Goal: Task Accomplishment & Management: Manage account settings

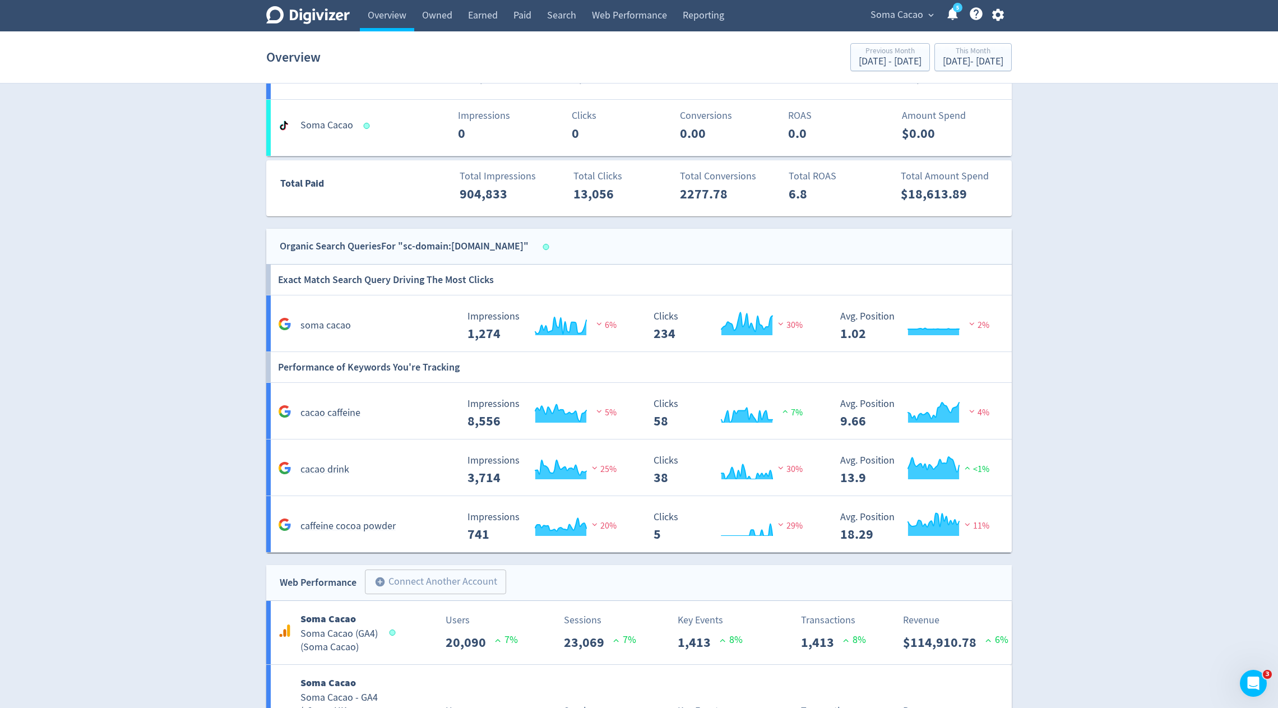
click at [918, 17] on span "Soma Cacao" at bounding box center [896, 15] width 53 height 18
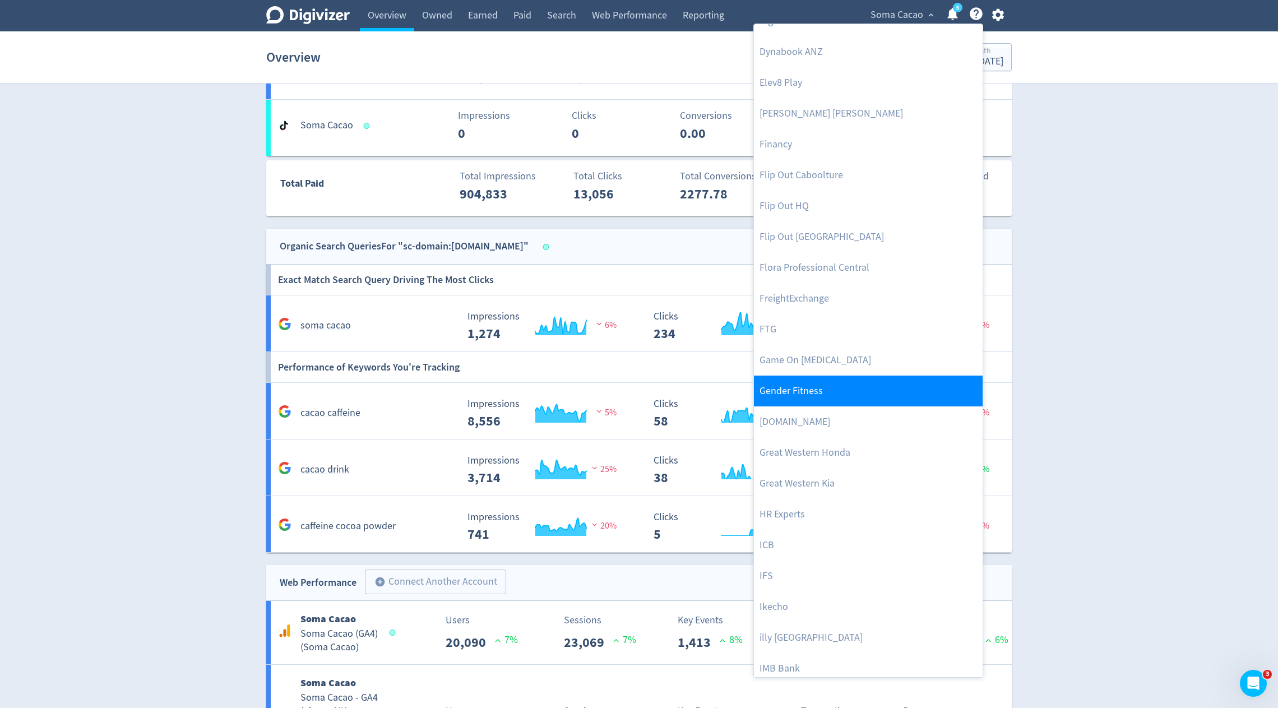
scroll to position [731, 0]
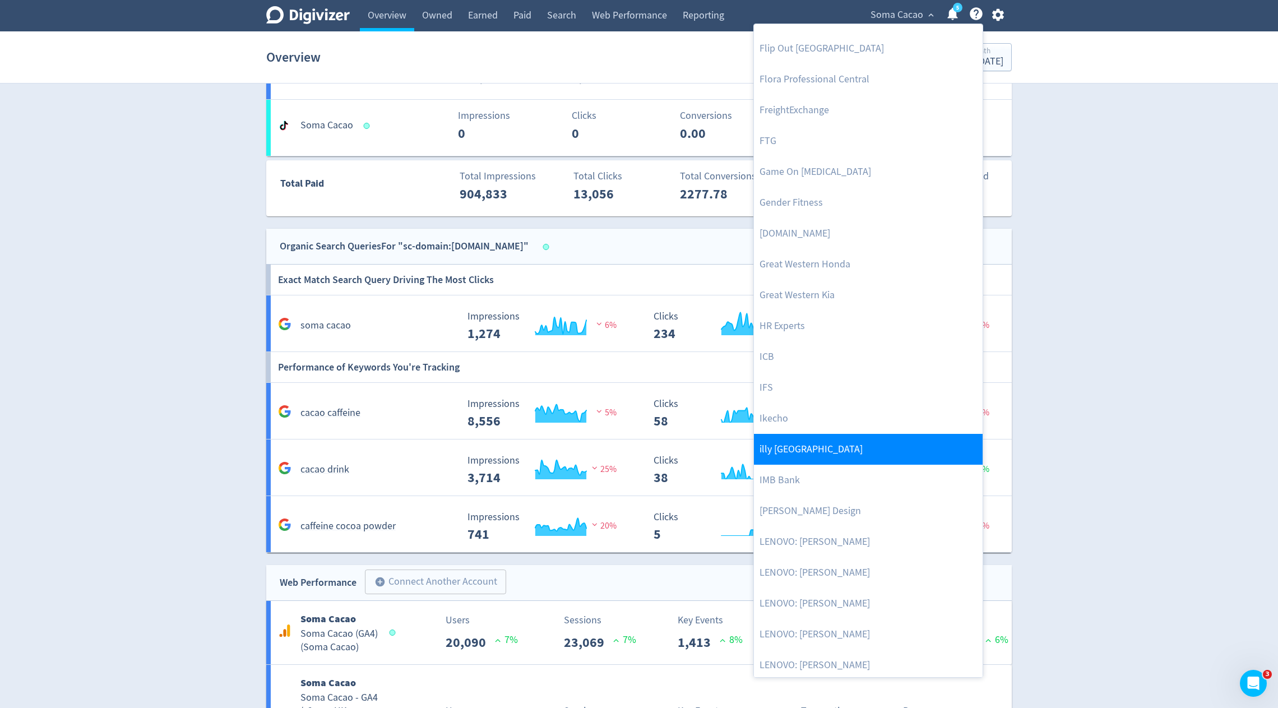
click at [786, 452] on link "illy [GEOGRAPHIC_DATA]" at bounding box center [868, 449] width 229 height 31
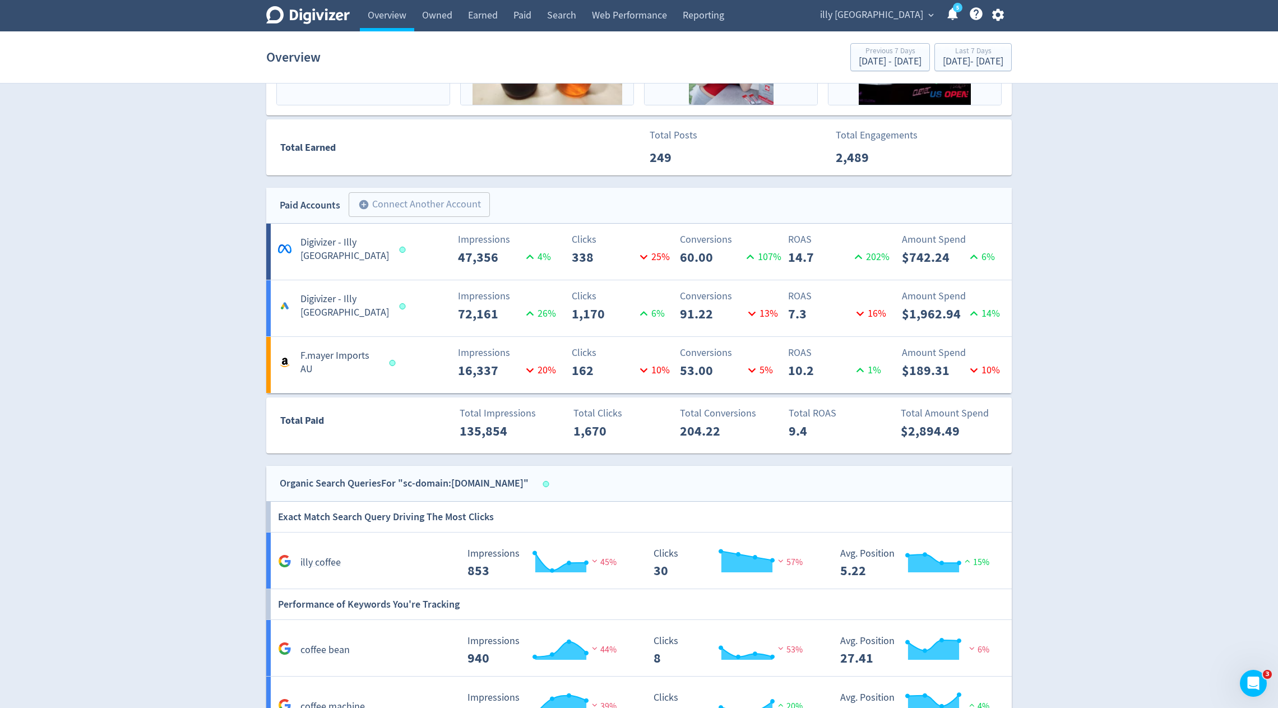
scroll to position [474, 0]
click at [980, 58] on div "[DATE] - [DATE]" at bounding box center [973, 62] width 61 height 10
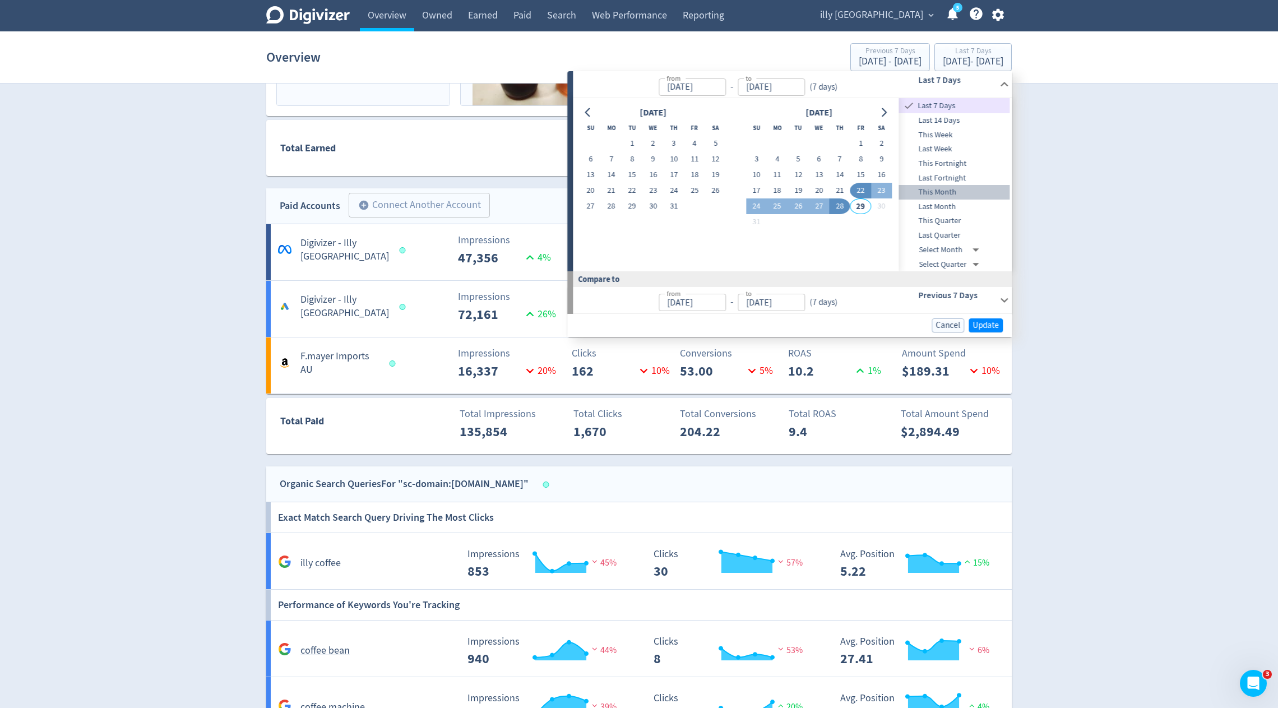
click at [945, 193] on span "This Month" at bounding box center [954, 192] width 111 height 12
type input "[DATE]"
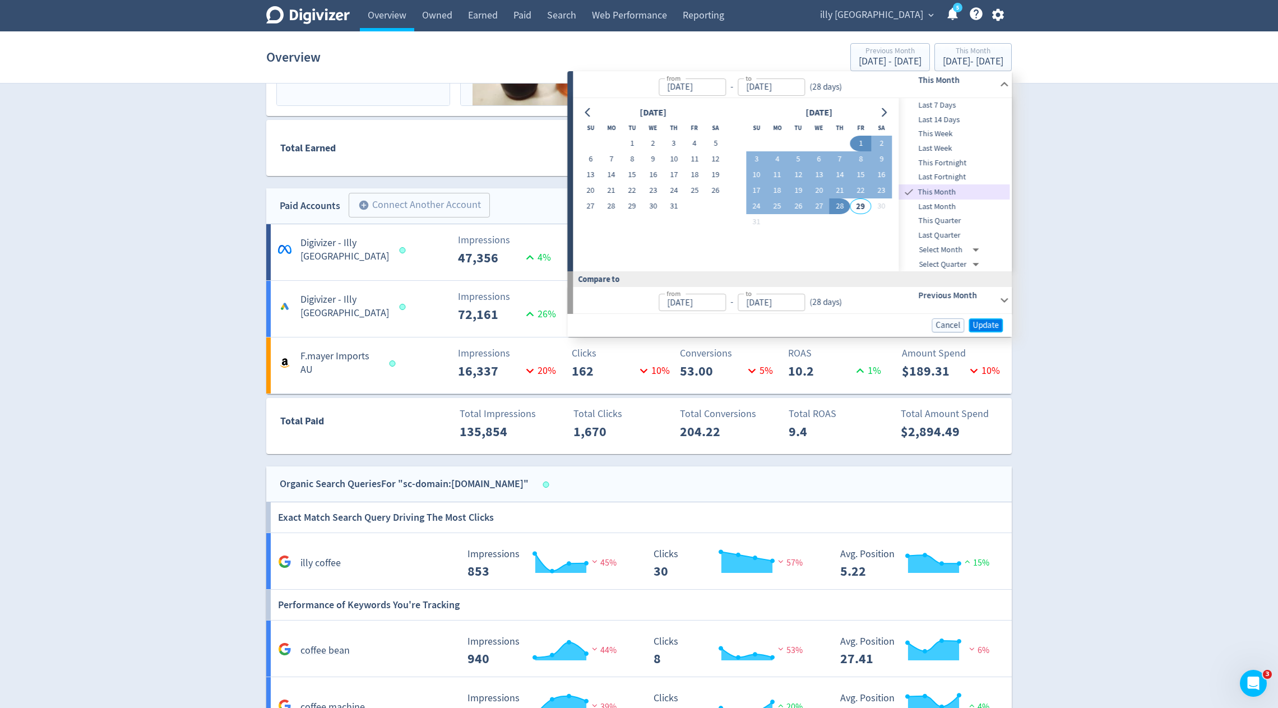
click at [980, 323] on span "Update" at bounding box center [985, 325] width 26 height 8
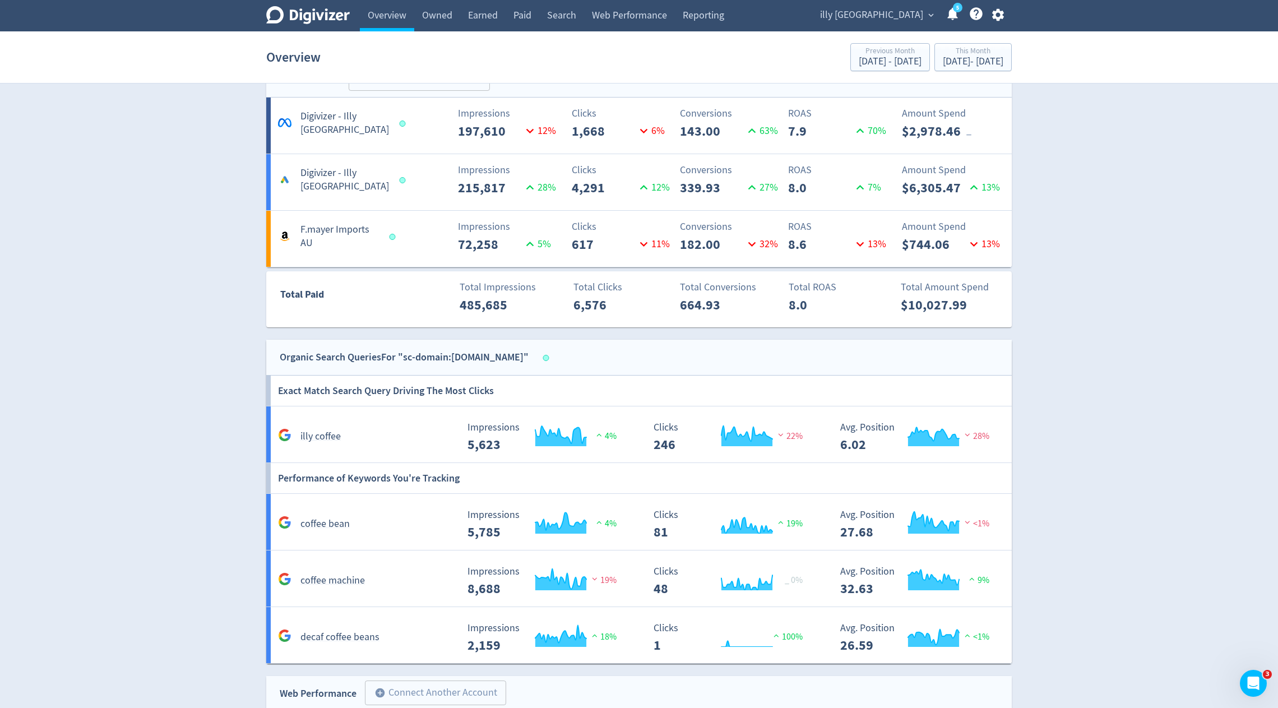
scroll to position [788, 0]
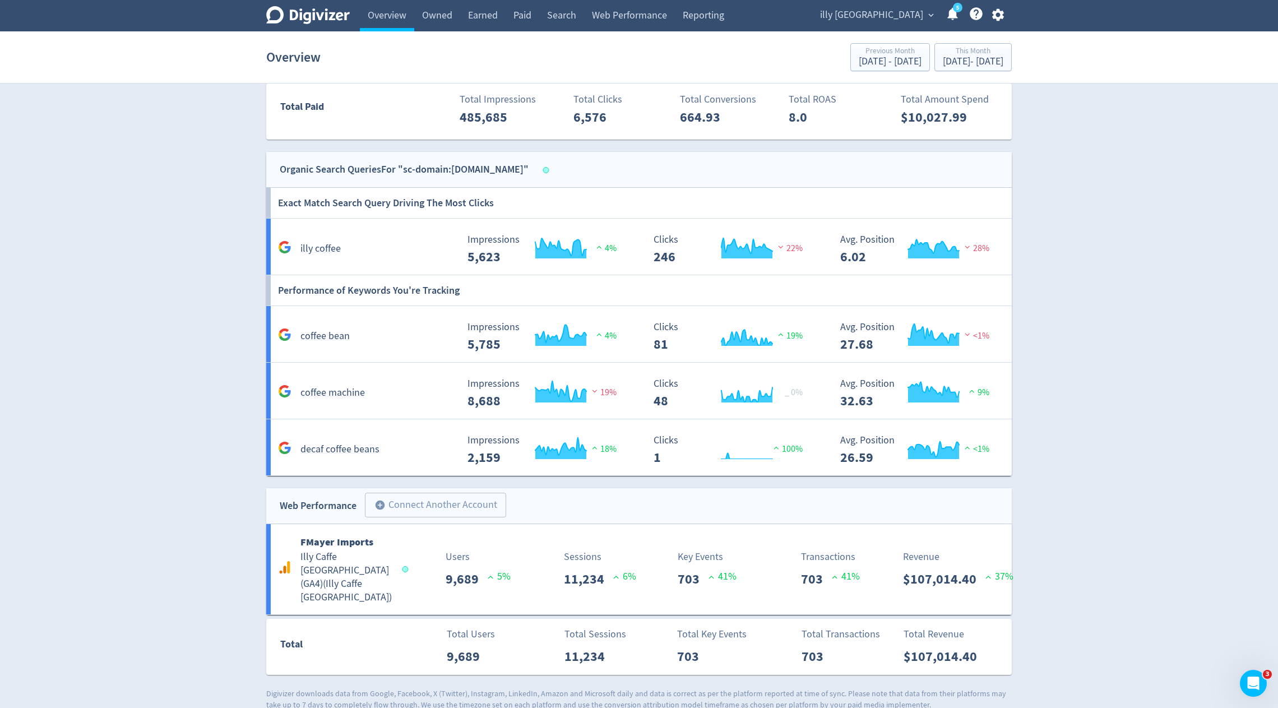
click at [901, 16] on span "illy [GEOGRAPHIC_DATA]" at bounding box center [871, 15] width 103 height 18
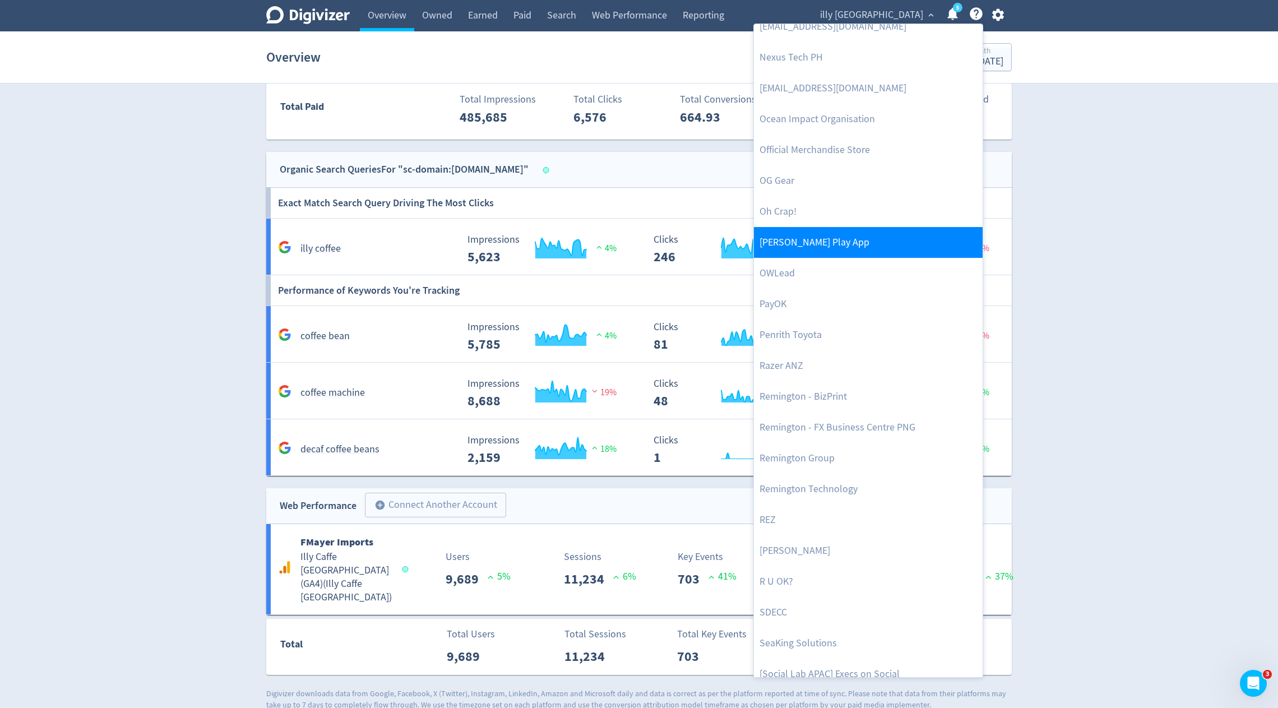
scroll to position [2166, 0]
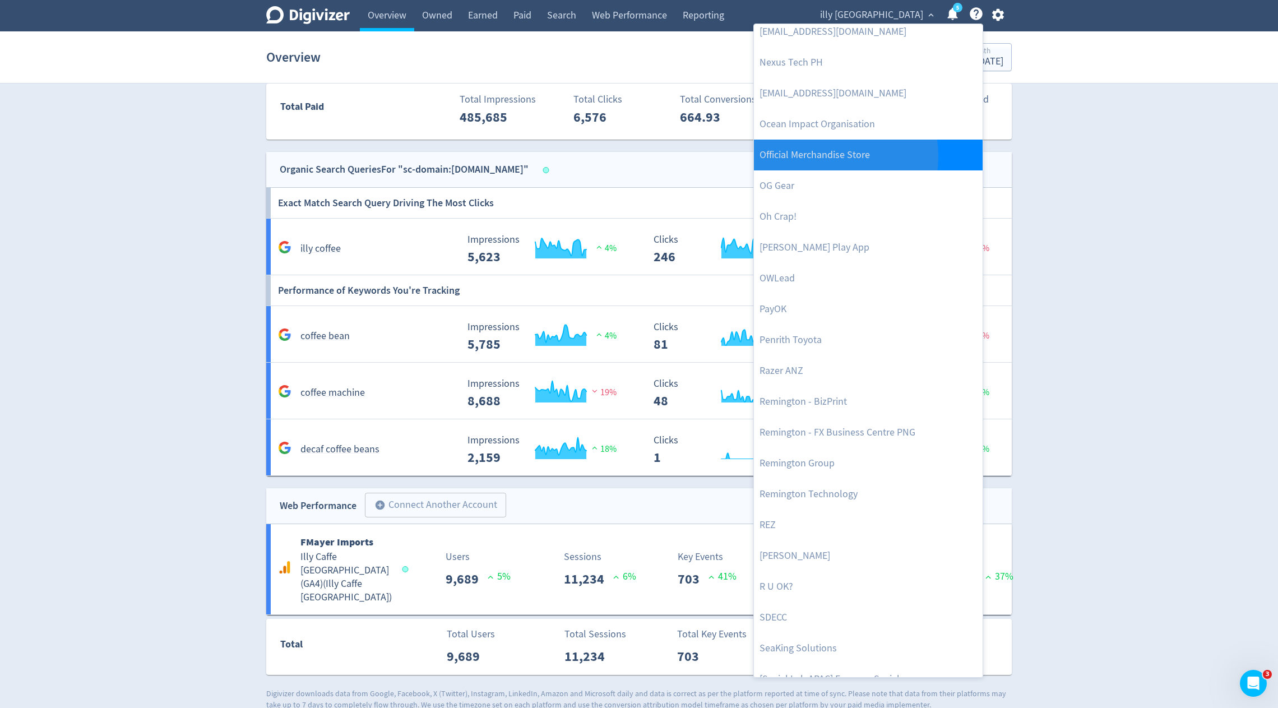
click at [811, 156] on link "Official Merchandise Store" at bounding box center [868, 155] width 229 height 31
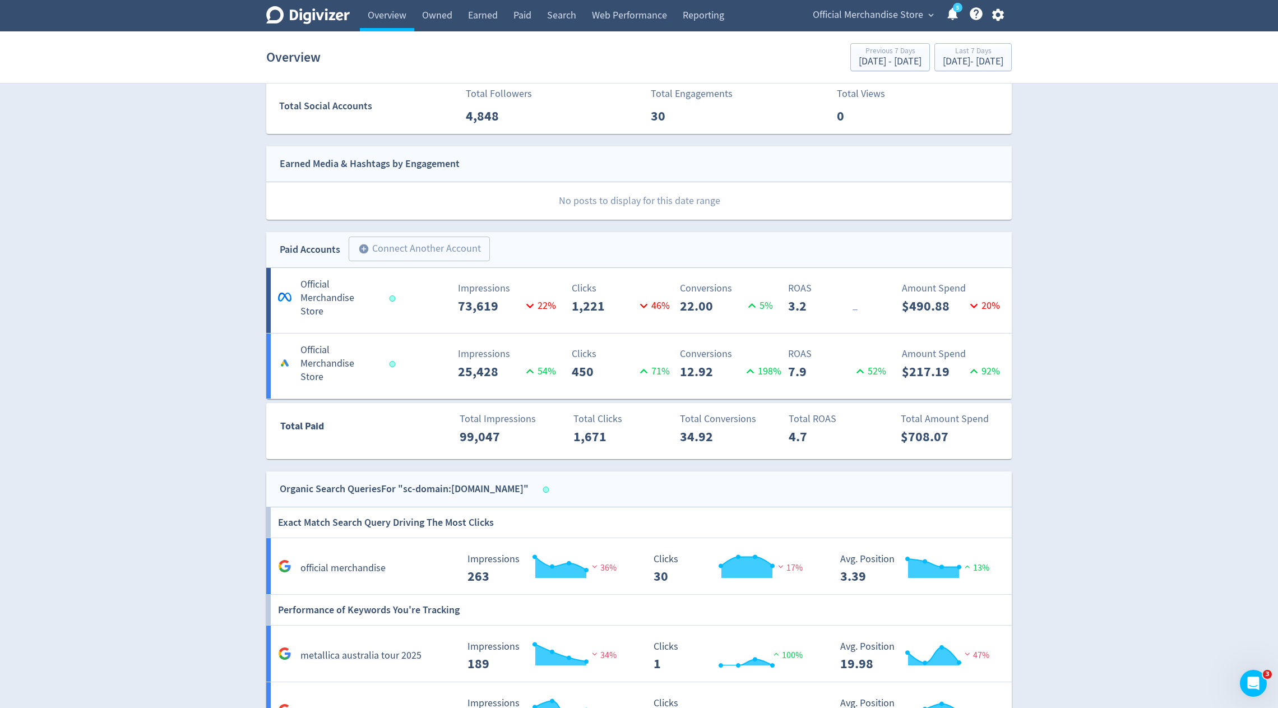
scroll to position [456, 0]
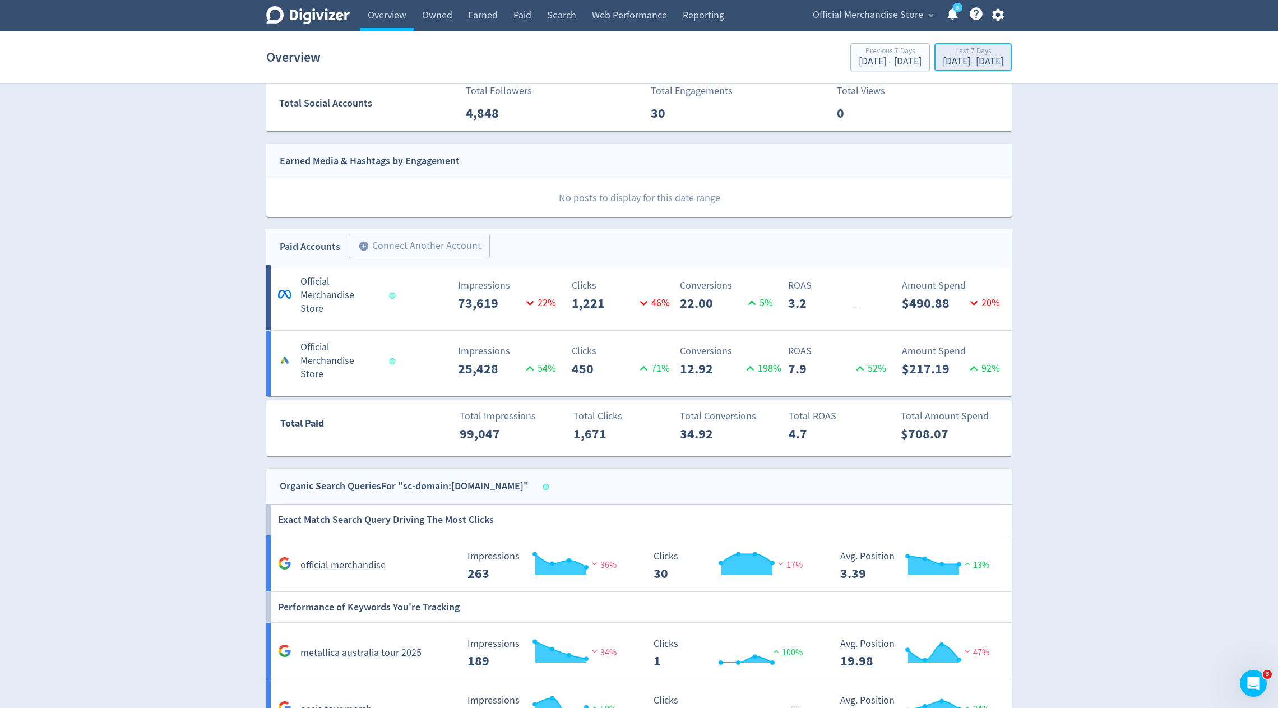
click at [943, 60] on div "[DATE] - [DATE]" at bounding box center [973, 62] width 61 height 10
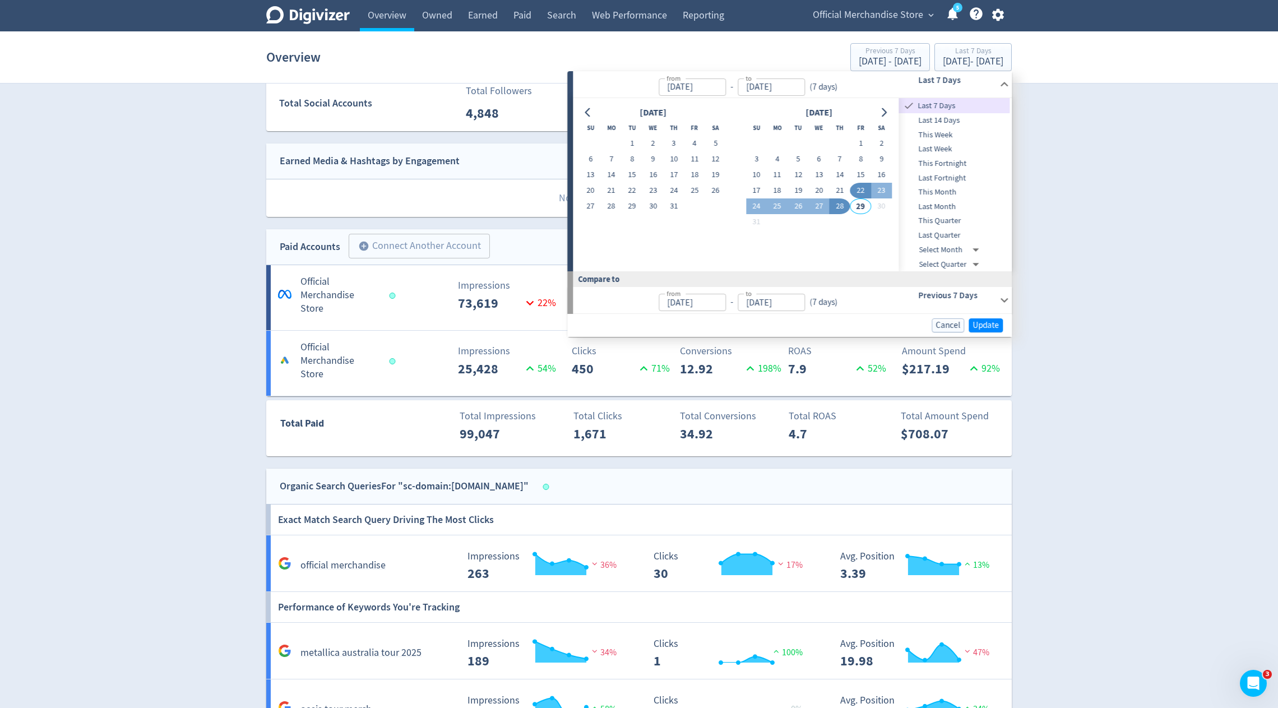
click at [940, 189] on span "This Month" at bounding box center [954, 192] width 111 height 12
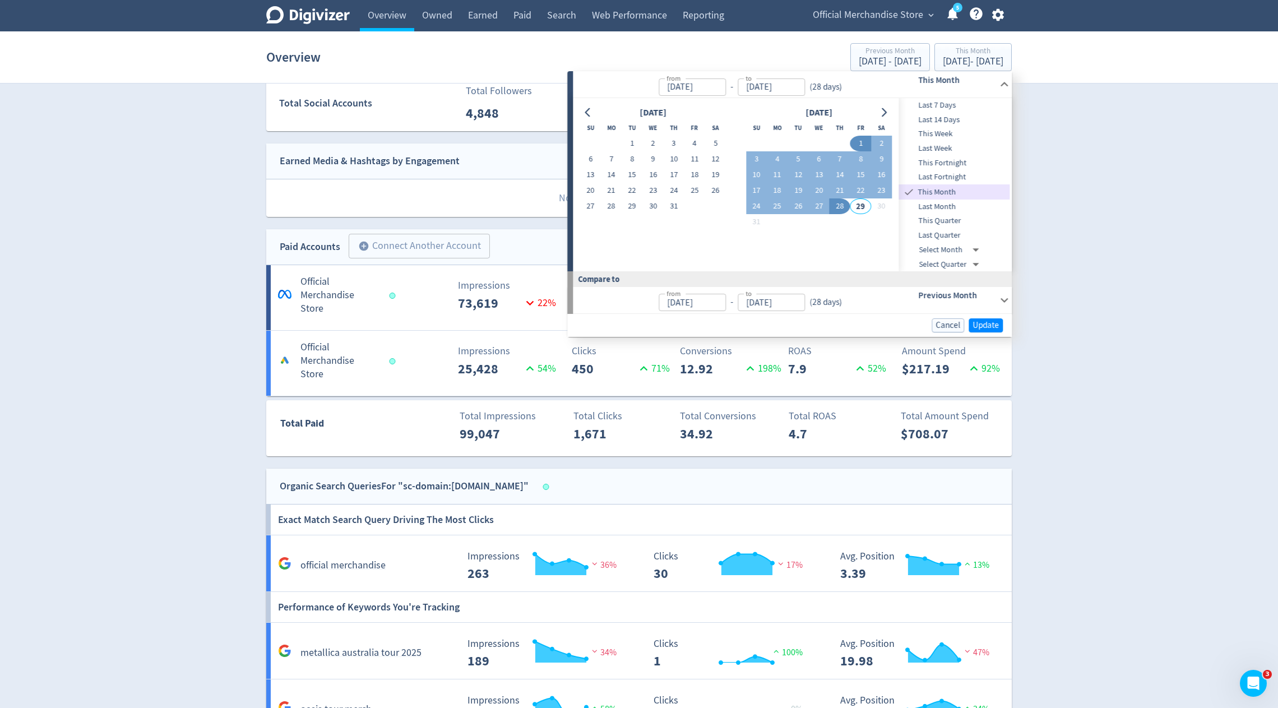
type input "[DATE]"
click at [984, 344] on p "Amount Spend" at bounding box center [952, 351] width 101 height 15
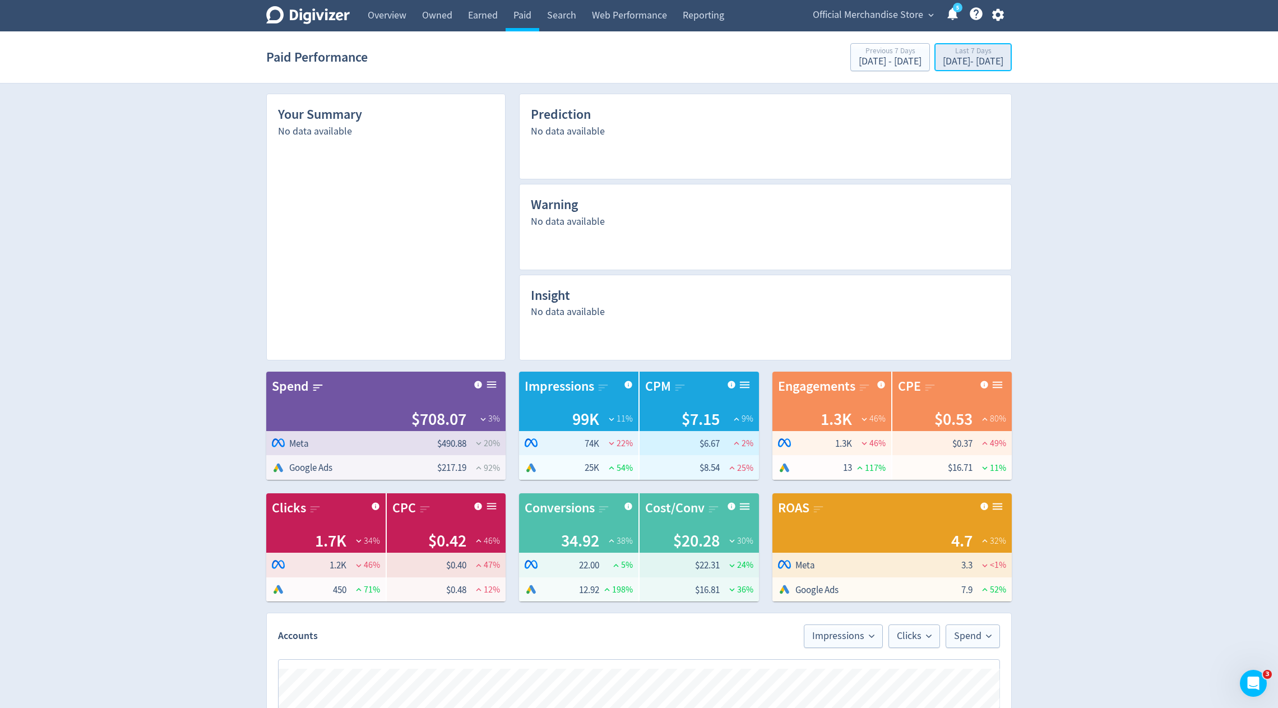
click at [945, 58] on div "[DATE] - [DATE]" at bounding box center [973, 62] width 61 height 10
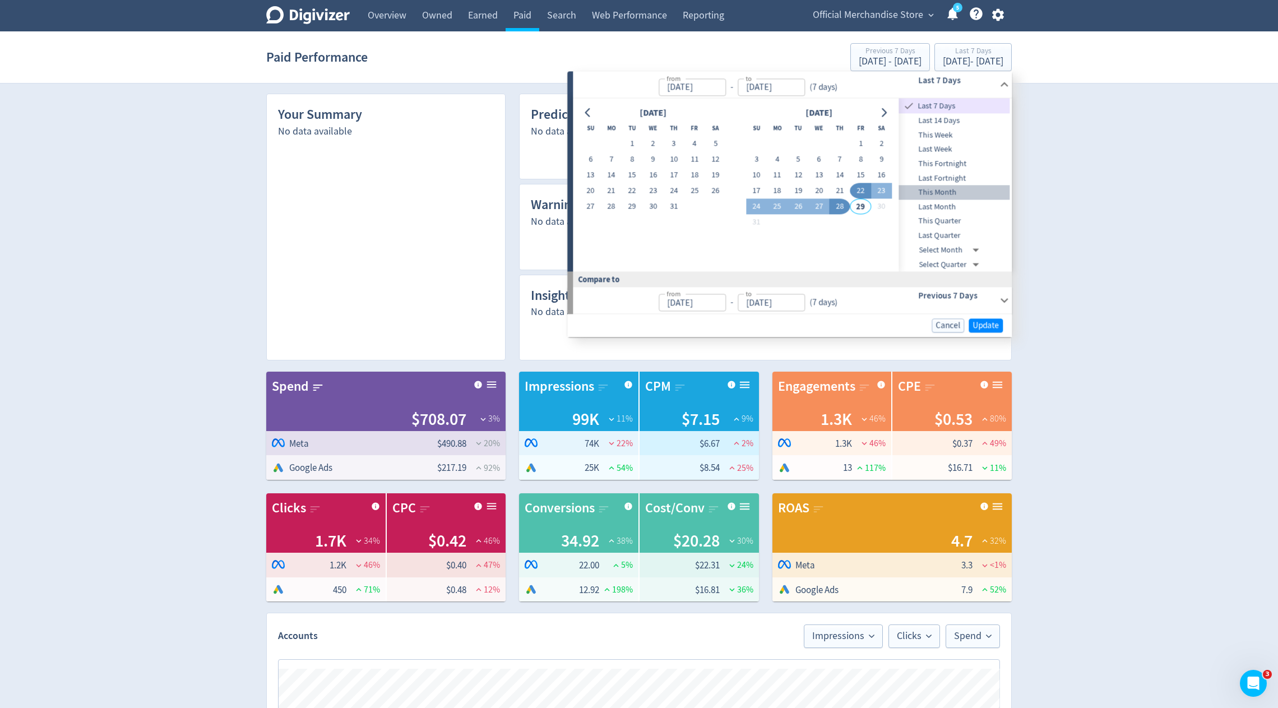
click at [939, 192] on span "This Month" at bounding box center [954, 193] width 111 height 12
type input "[DATE]"
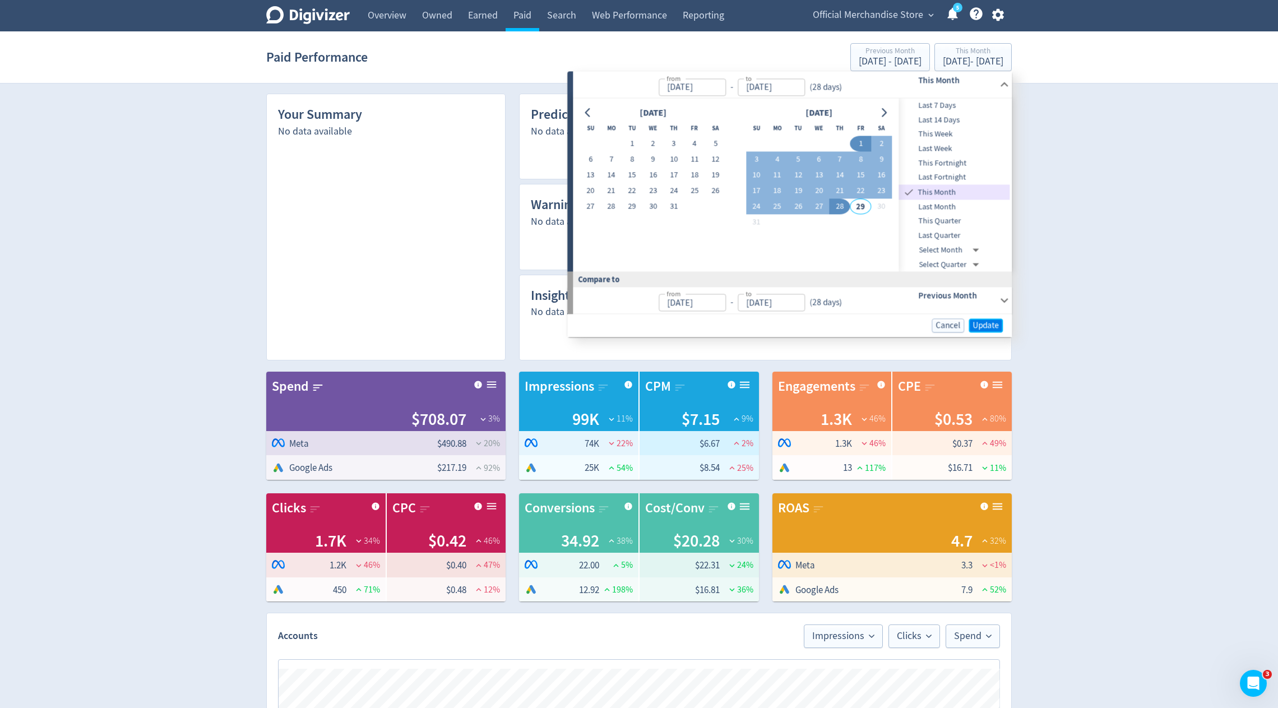
click at [993, 327] on span "Update" at bounding box center [985, 325] width 26 height 8
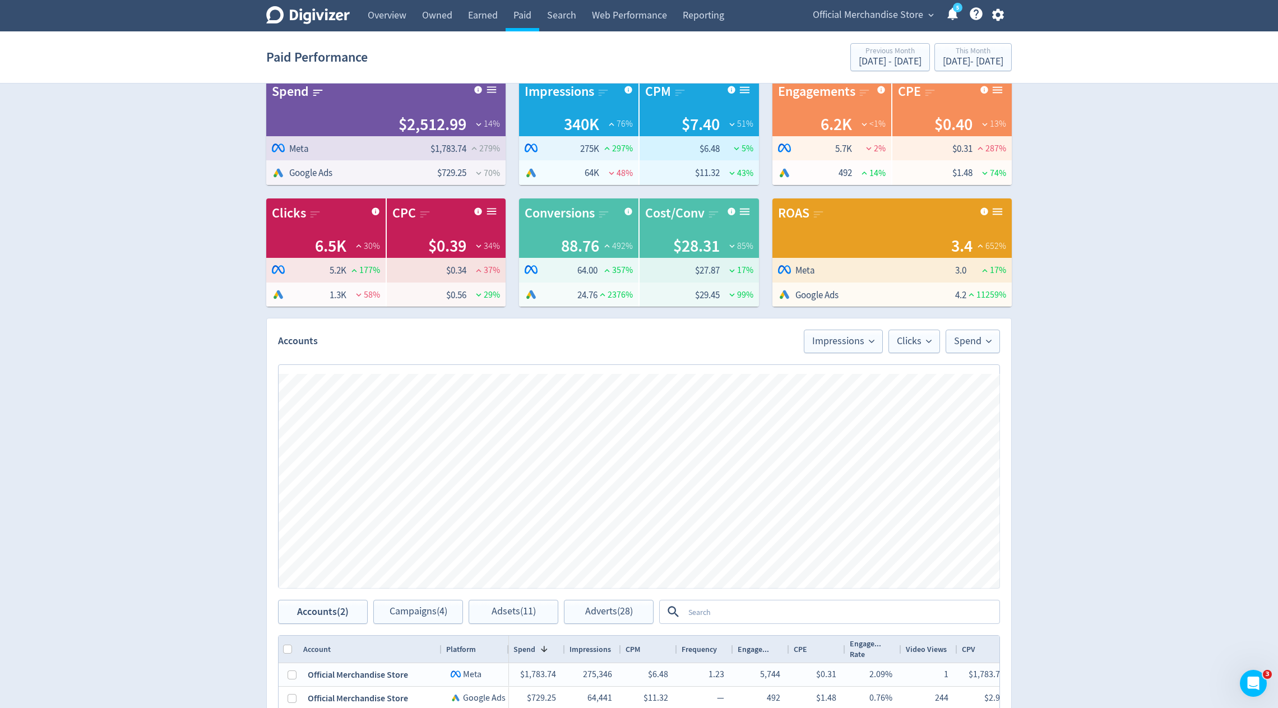
scroll to position [282, 0]
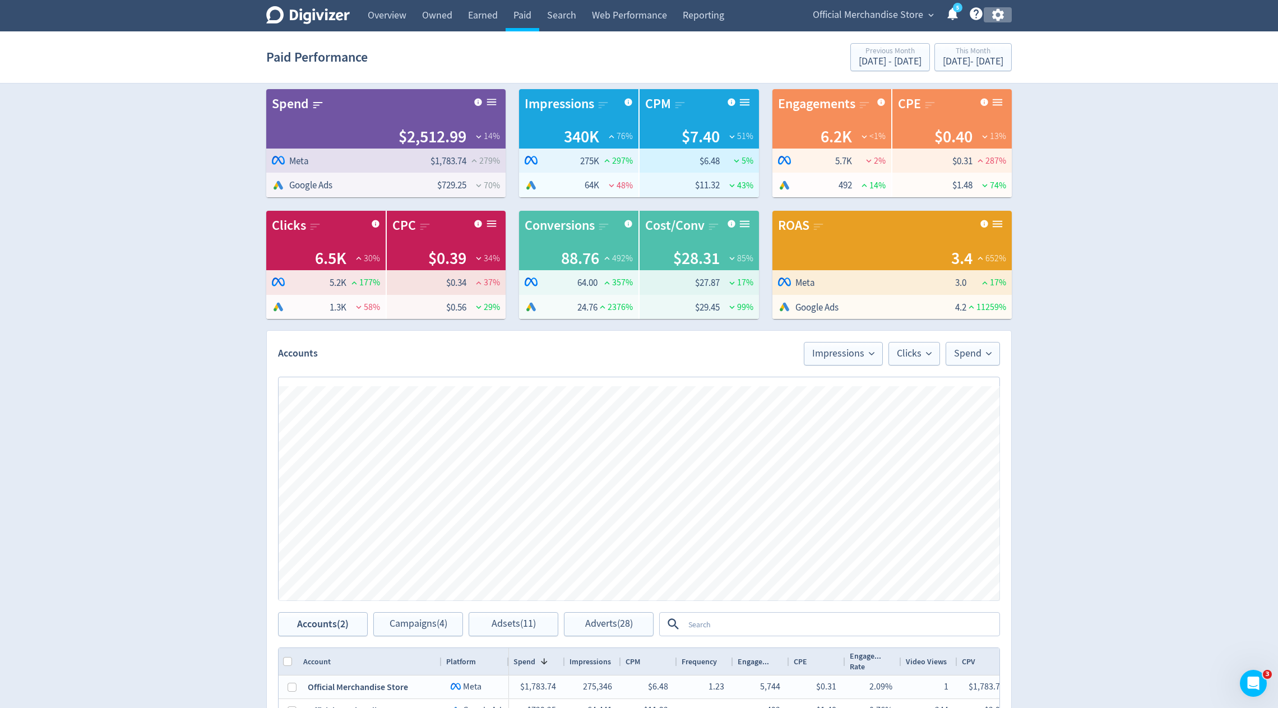
click at [1000, 17] on icon "button" at bounding box center [997, 15] width 12 height 12
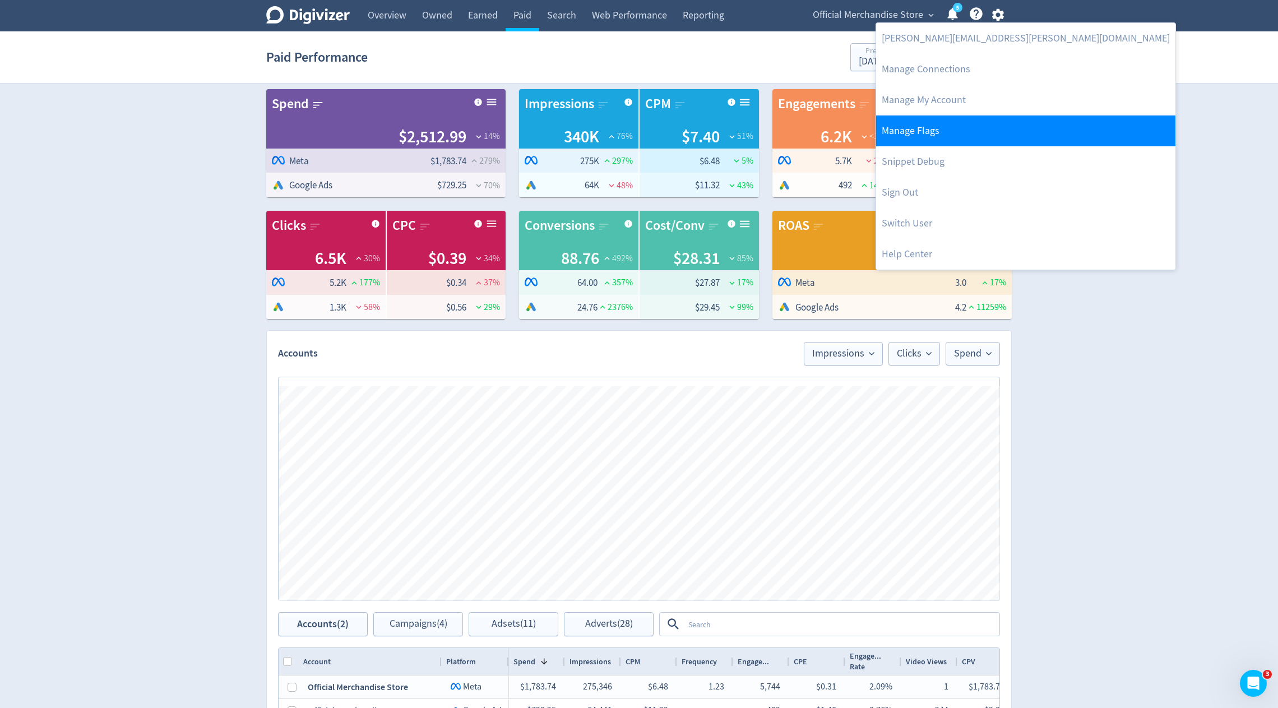
click at [946, 124] on link "Manage Flags" at bounding box center [1025, 130] width 299 height 31
